Goal: Information Seeking & Learning: Learn about a topic

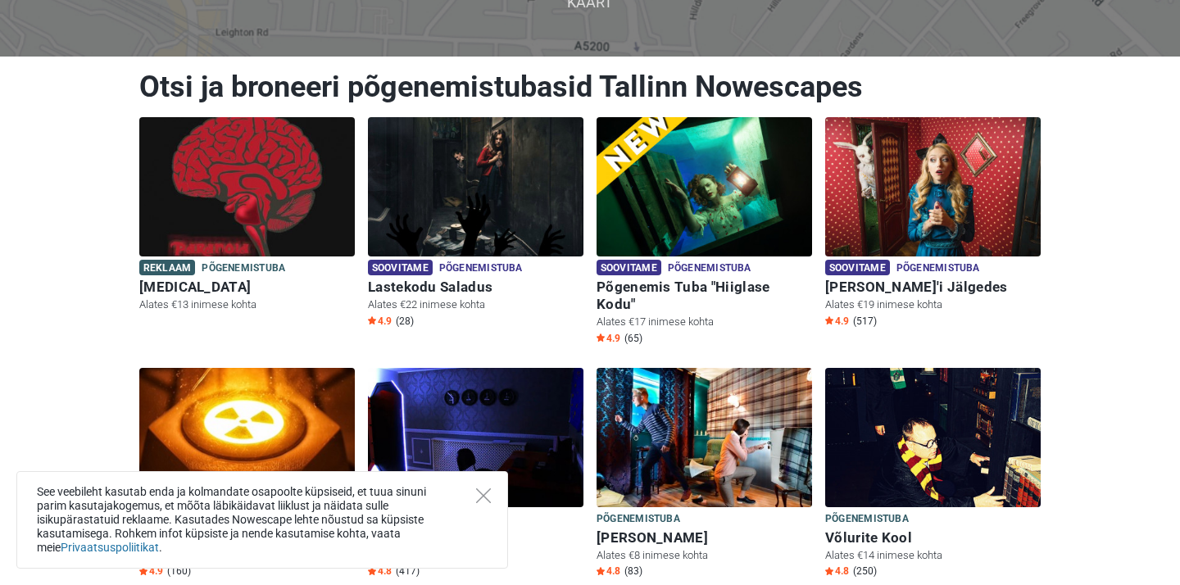
scroll to position [162, 0]
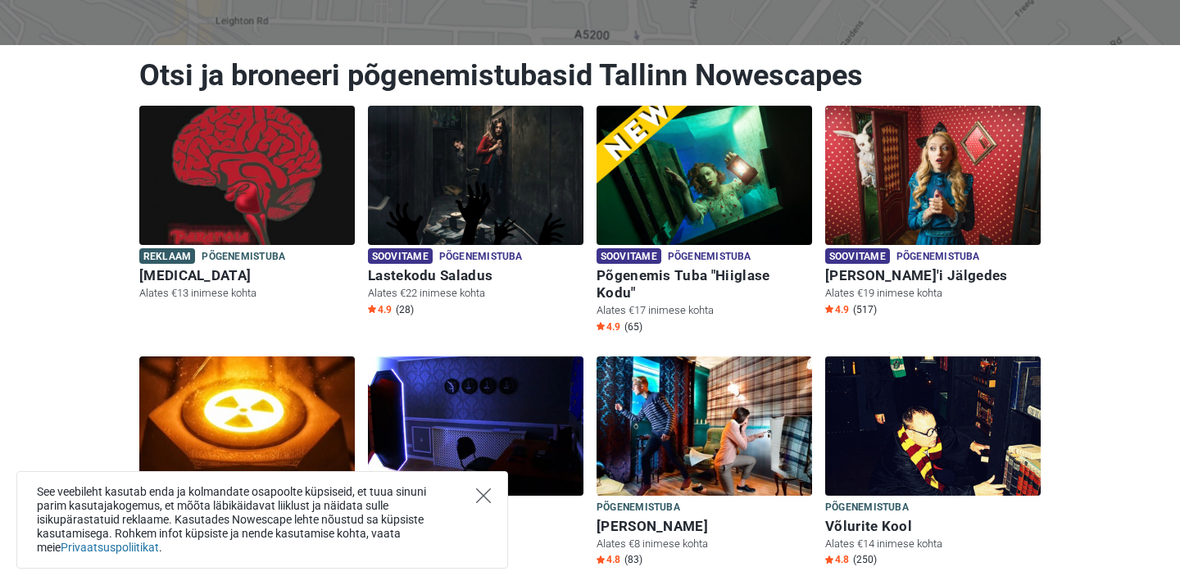
click at [481, 492] on icon "Close" at bounding box center [483, 495] width 15 height 15
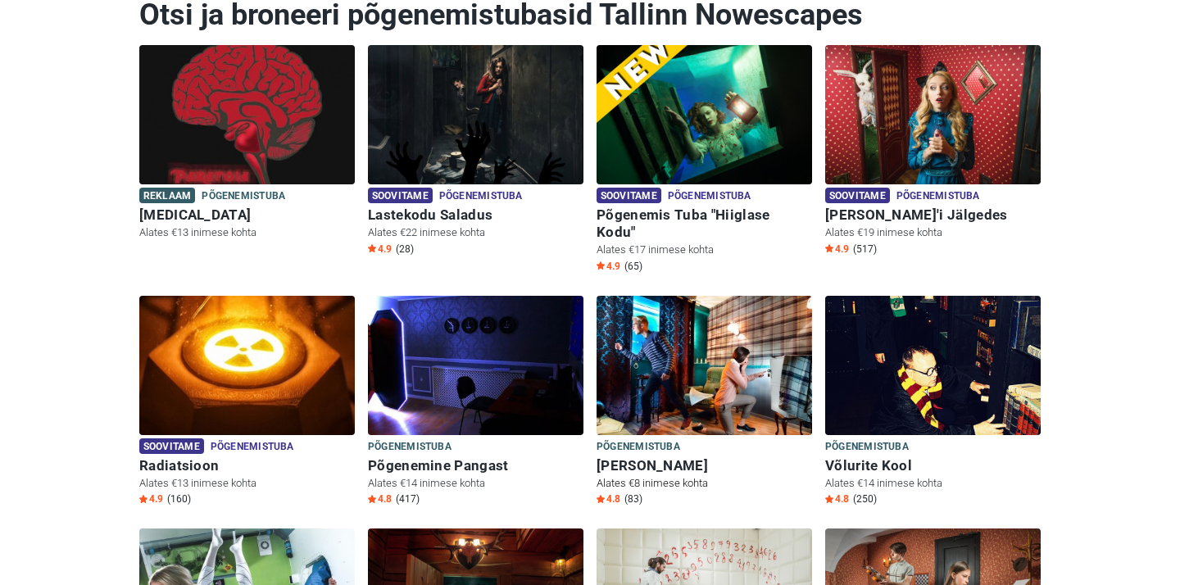
scroll to position [227, 0]
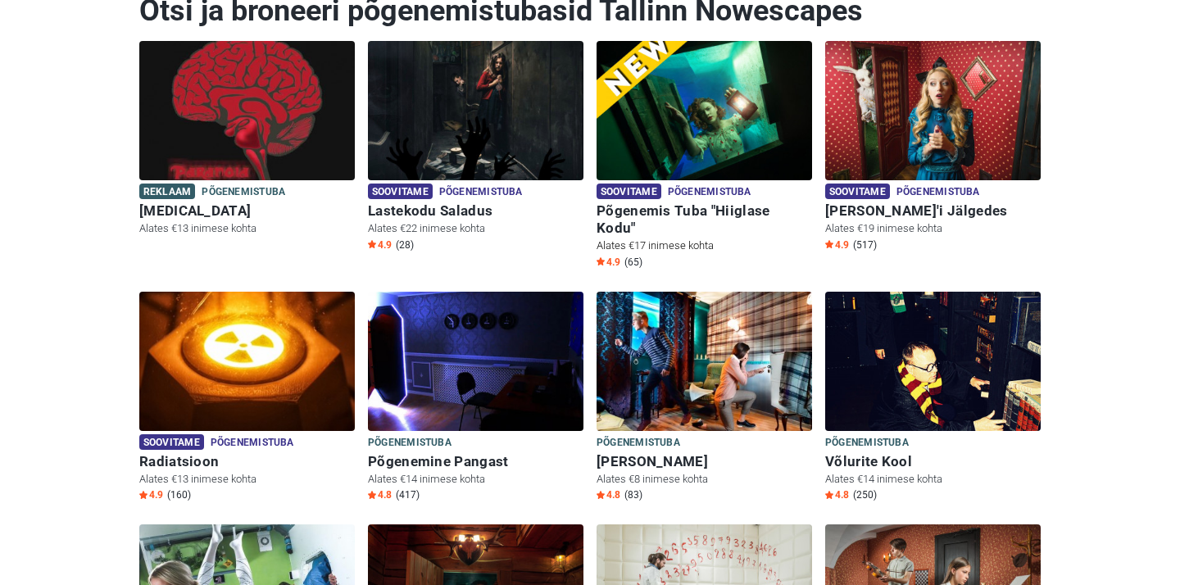
click at [706, 206] on h6 "Põgenemis Tuba "Hiiglase Kodu"" at bounding box center [703, 219] width 215 height 34
click at [913, 214] on h6 "Alice'i Jälgedes" at bounding box center [932, 210] width 215 height 17
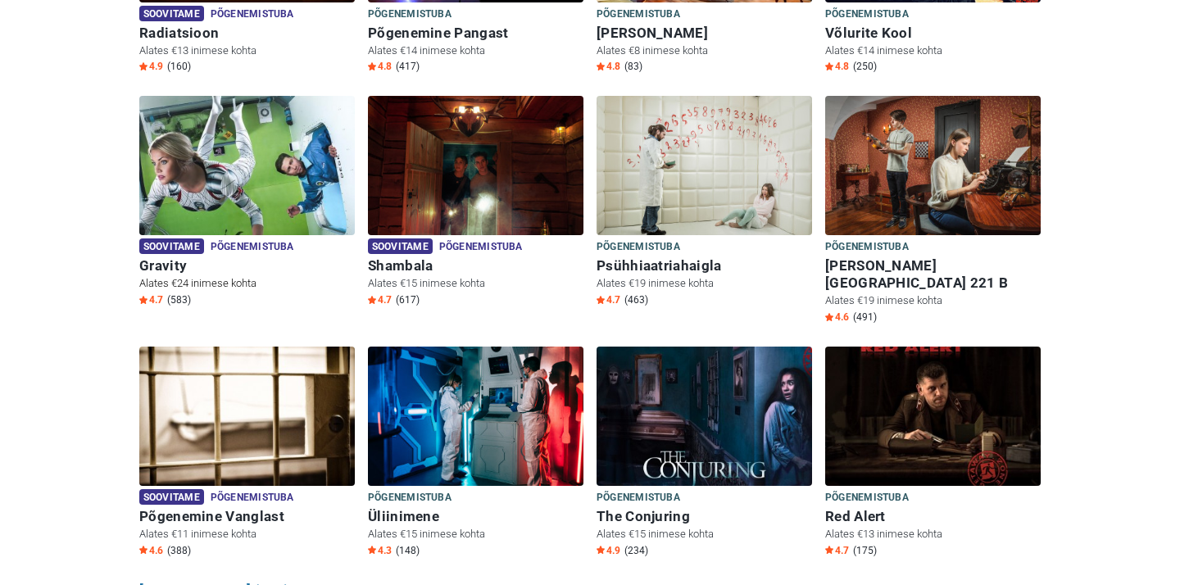
scroll to position [643, 0]
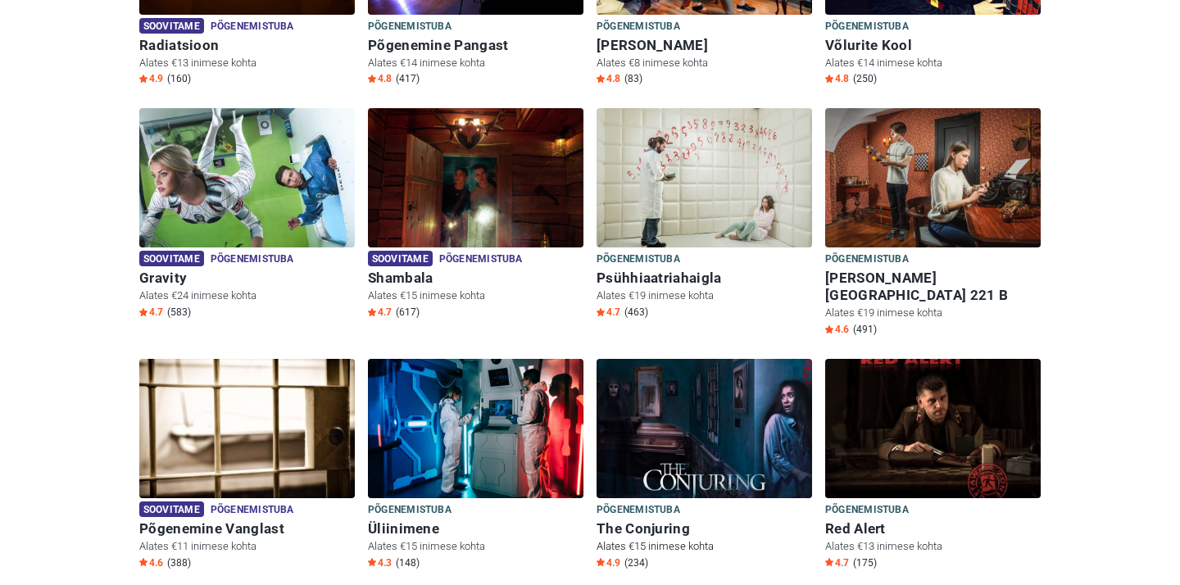
click at [655, 520] on h6 "The Conjuring" at bounding box center [703, 528] width 215 height 17
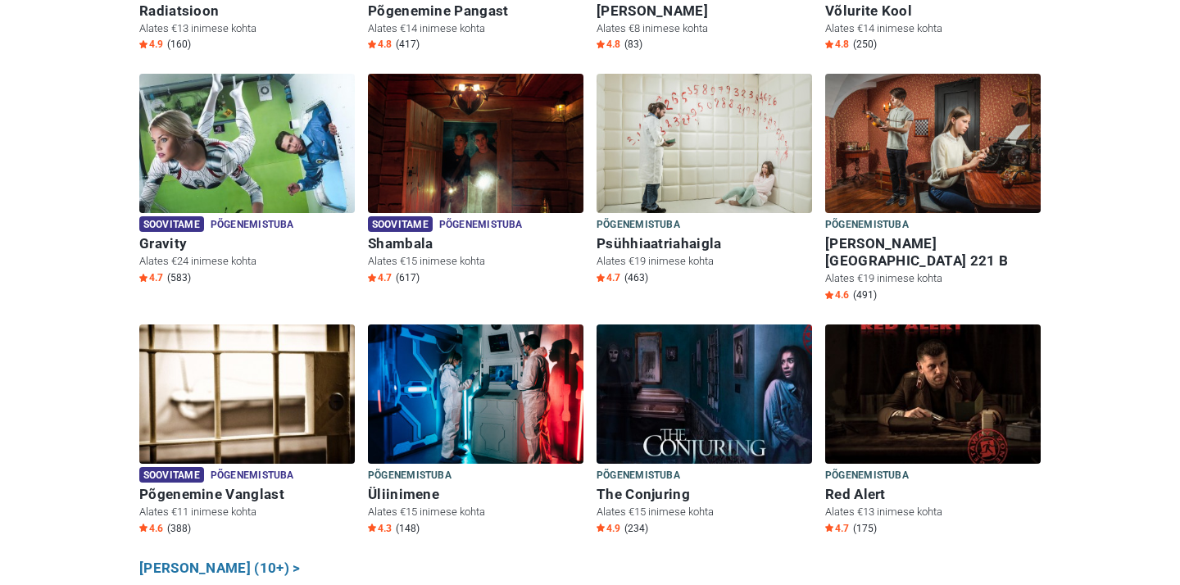
scroll to position [684, 0]
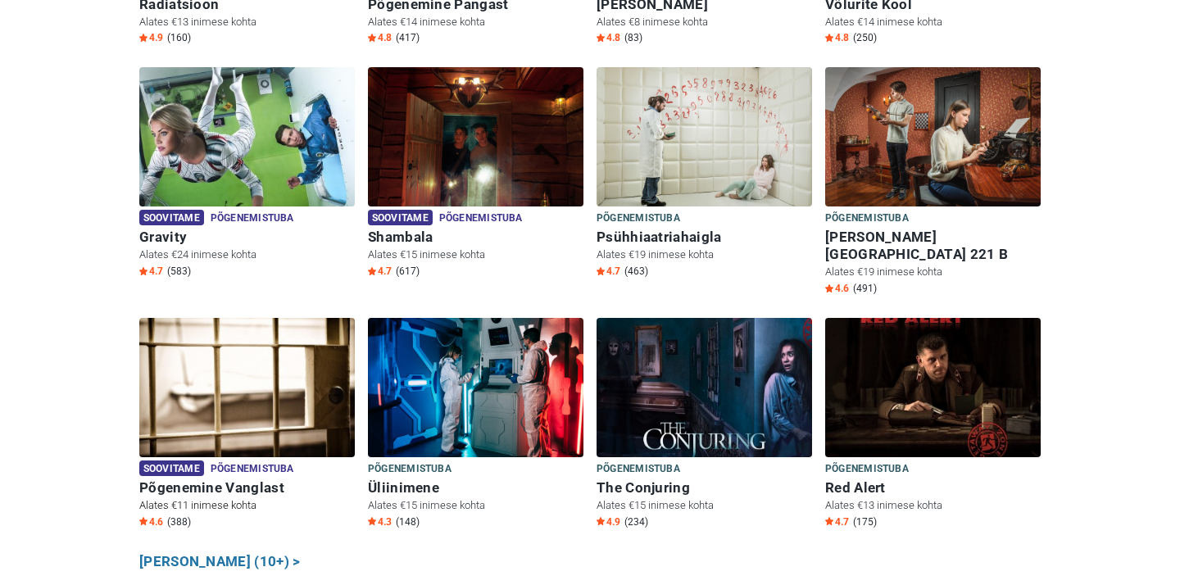
click at [235, 479] on h6 "Põgenemine Vanglast" at bounding box center [246, 487] width 215 height 17
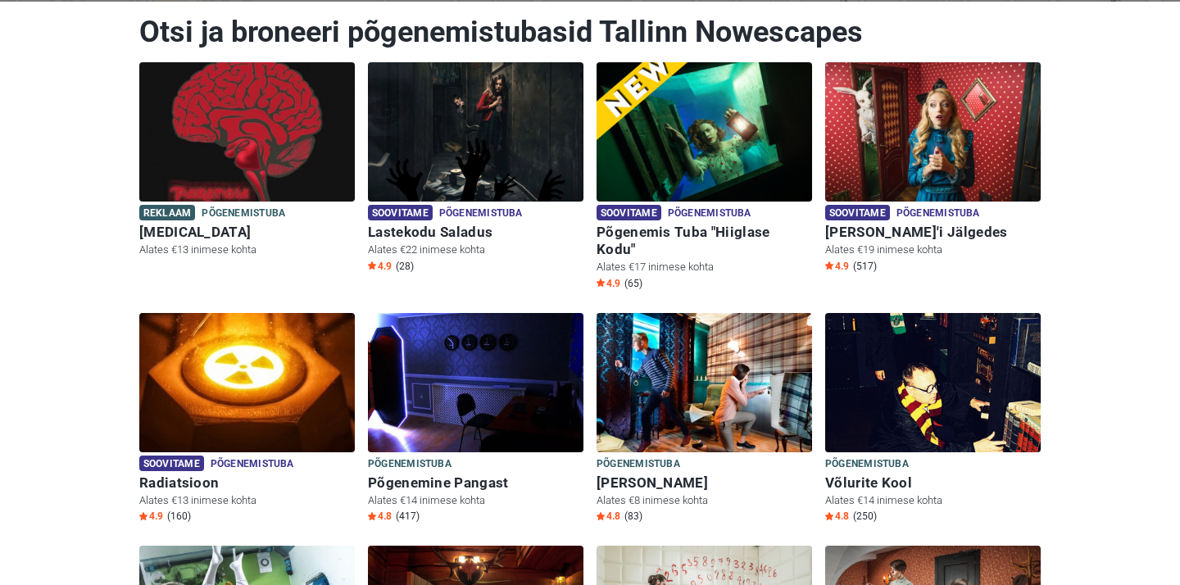
scroll to position [204, 0]
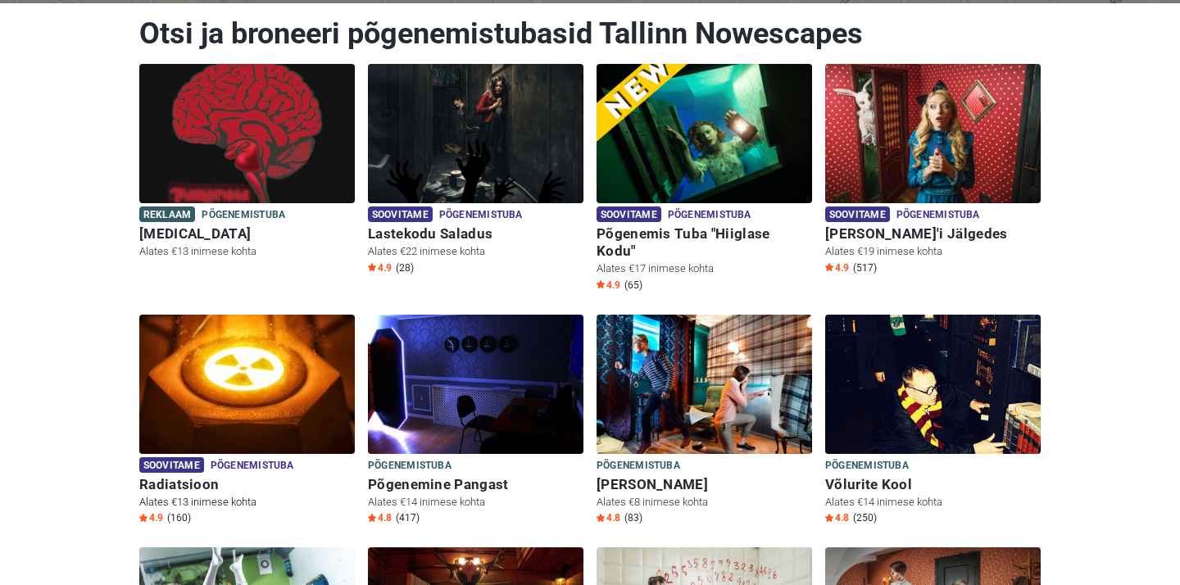
click at [172, 476] on h6 "Radiatsioon" at bounding box center [246, 484] width 215 height 17
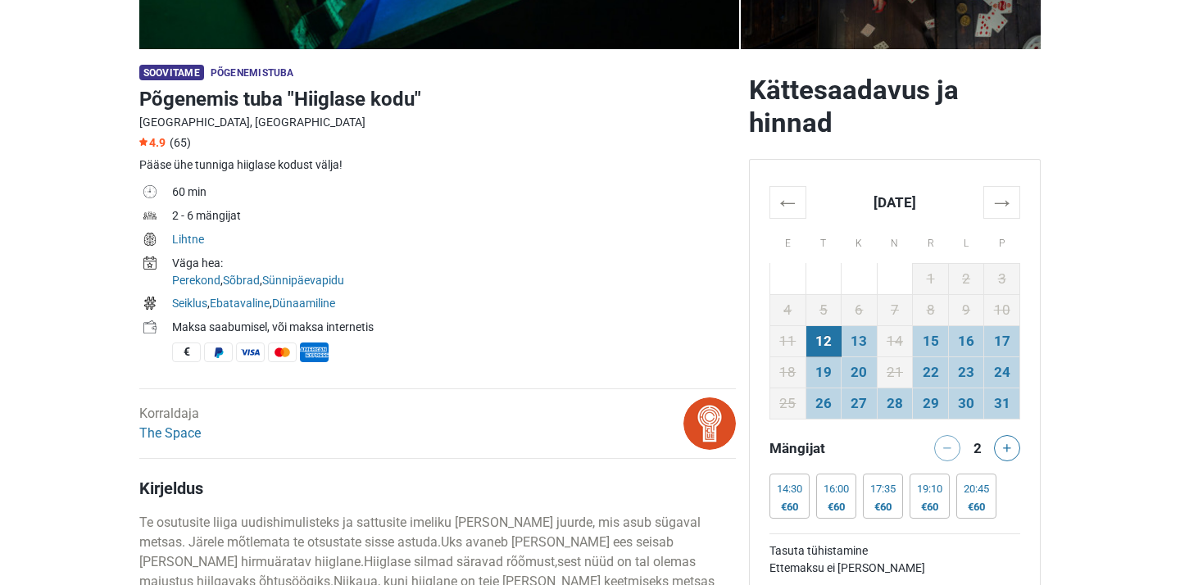
scroll to position [451, 0]
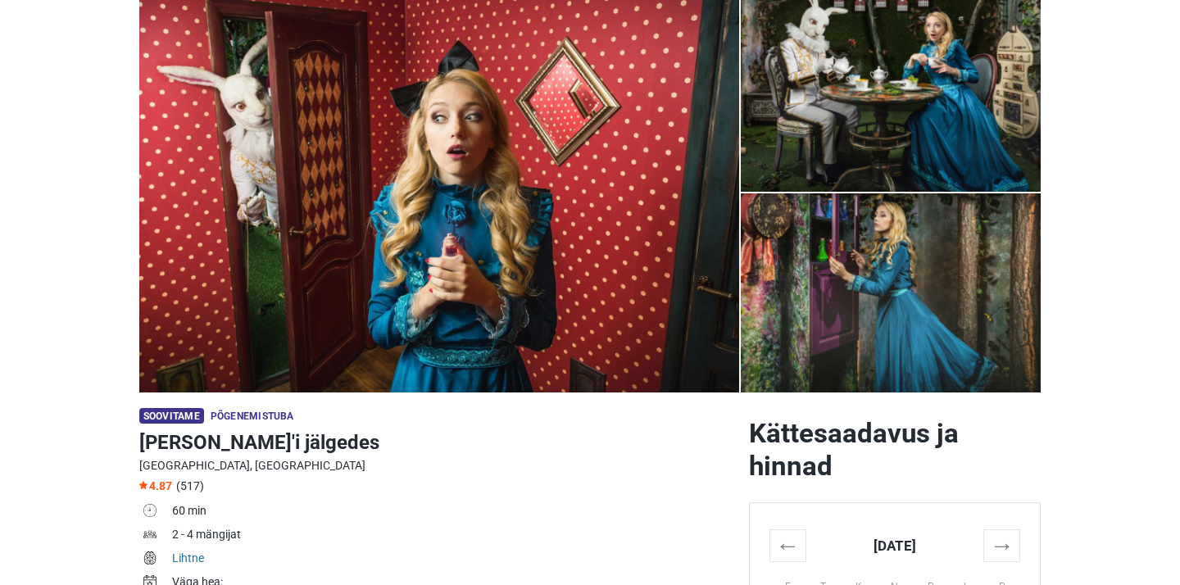
scroll to position [98, 0]
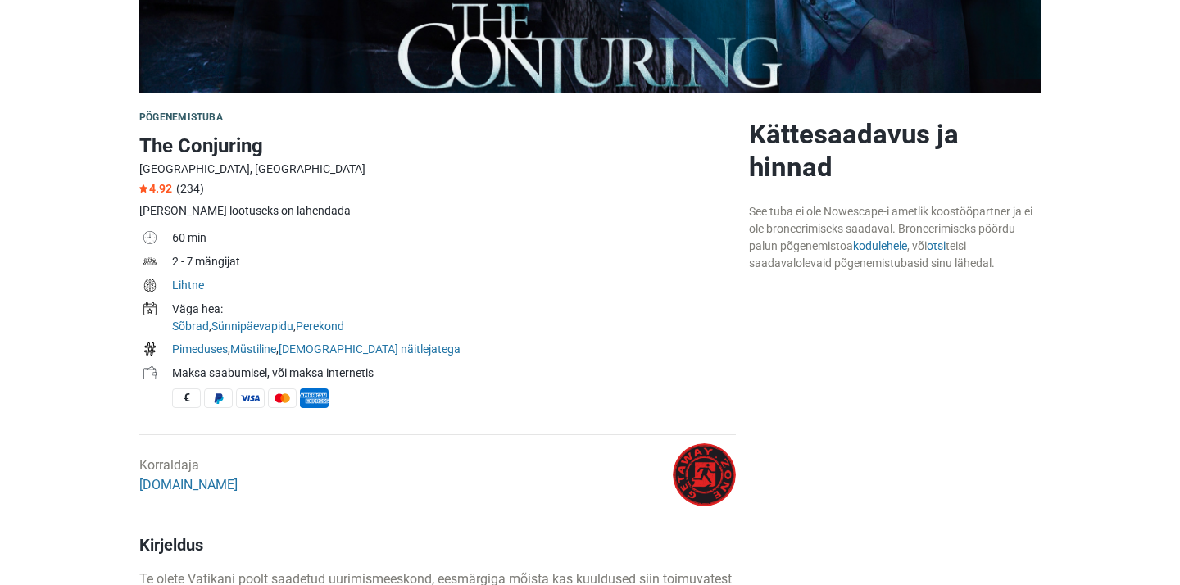
scroll to position [411, 0]
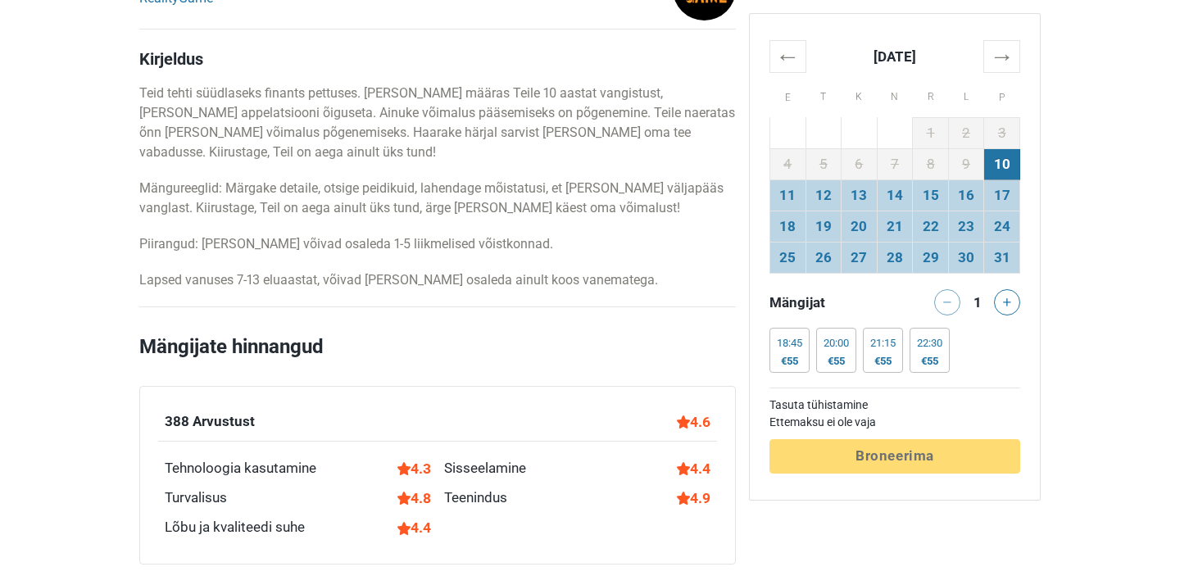
scroll to position [915, 0]
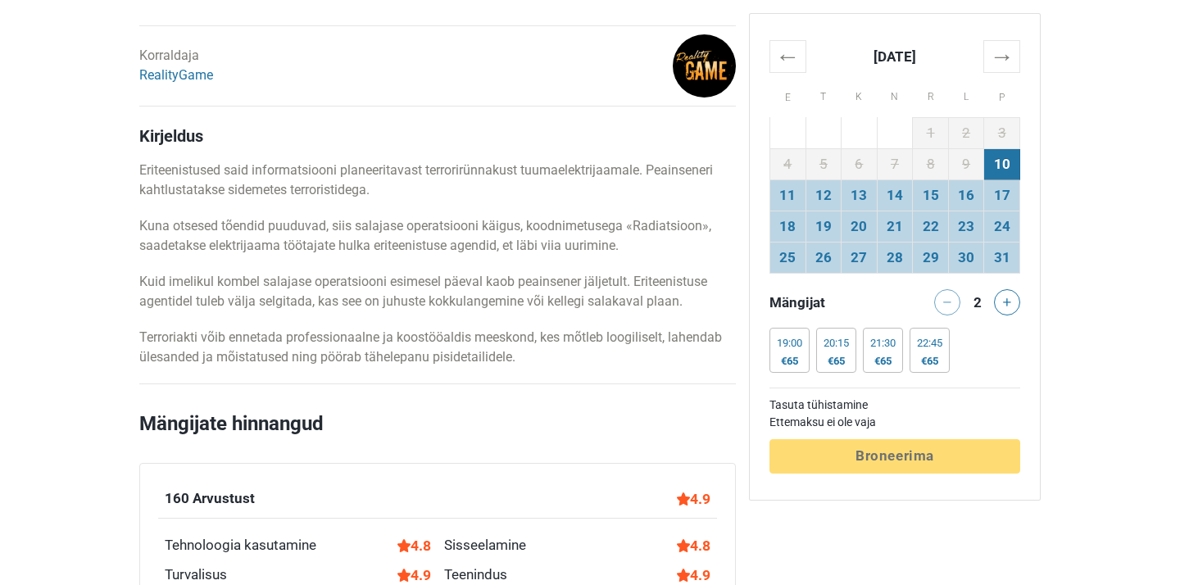
scroll to position [818, 0]
